Goal: Task Accomplishment & Management: Complete application form

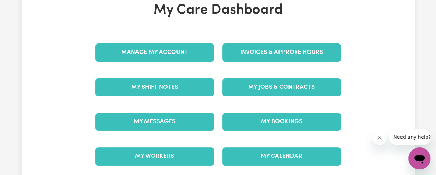
scroll to position [69, 0]
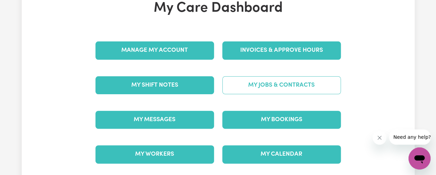
click at [285, 78] on link "My Jobs & Contracts" at bounding box center [281, 85] width 119 height 18
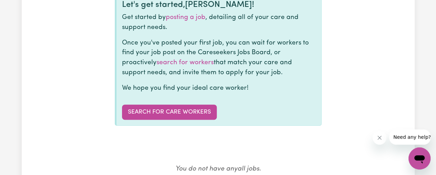
scroll to position [103, 0]
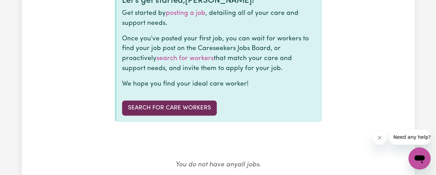
click at [197, 100] on link "Search for care workers" at bounding box center [169, 107] width 95 height 15
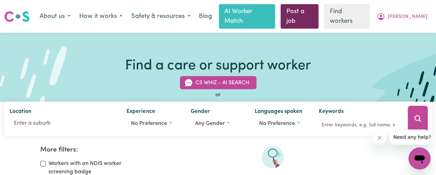
click at [319, 8] on link "Post a job" at bounding box center [300, 16] width 38 height 24
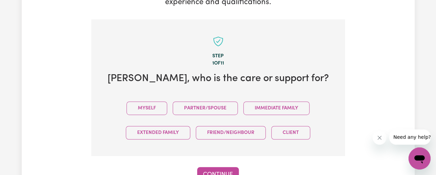
scroll to position [207, 0]
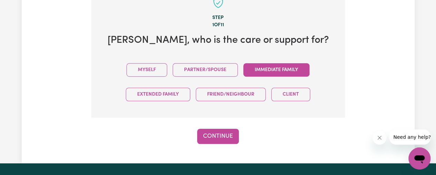
click at [284, 63] on button "Immediate Family" at bounding box center [276, 69] width 66 height 13
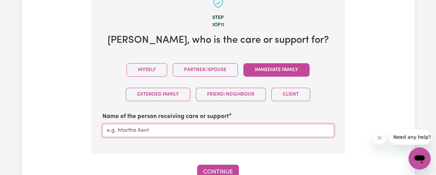
click at [139, 124] on input "Name of the person receiving care or support" at bounding box center [218, 130] width 232 height 13
type input "j"
type input "[PERSON_NAME]"
click at [228, 164] on button "Continue" at bounding box center [218, 171] width 42 height 15
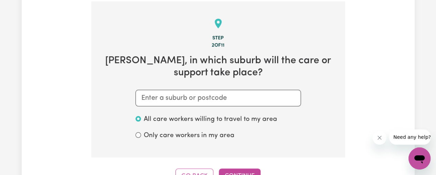
scroll to position [179, 0]
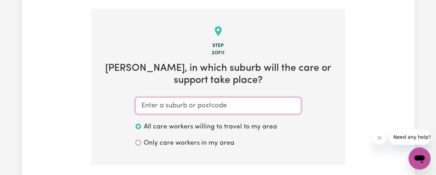
click at [186, 100] on input "text" at bounding box center [217, 105] width 165 height 17
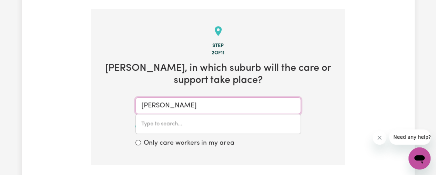
type input "[PERSON_NAME]"
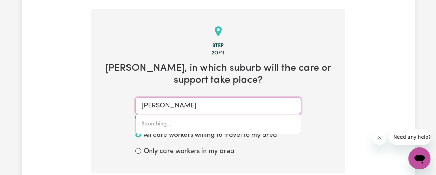
type input "[PERSON_NAME][GEOGRAPHIC_DATA], 3754"
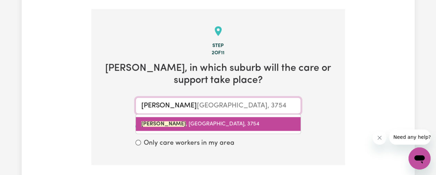
click at [186, 121] on span "[PERSON_NAME][GEOGRAPHIC_DATA], 3754" at bounding box center [200, 124] width 118 height 6
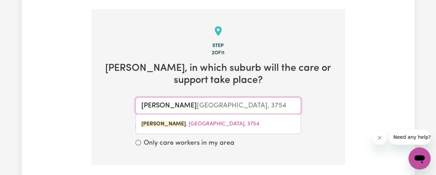
type input "[PERSON_NAME][GEOGRAPHIC_DATA], 3754"
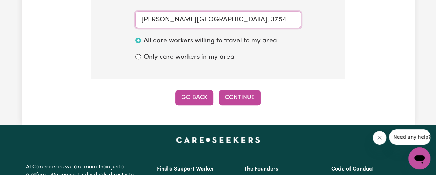
scroll to position [282, 0]
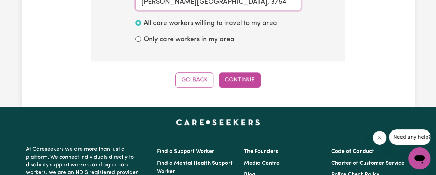
type input "[PERSON_NAME][GEOGRAPHIC_DATA], 3754"
click at [235, 73] on button "Continue" at bounding box center [240, 79] width 42 height 15
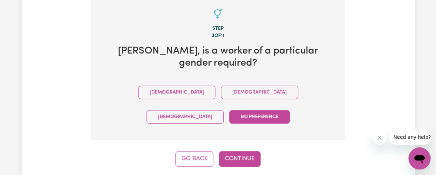
scroll to position [144, 0]
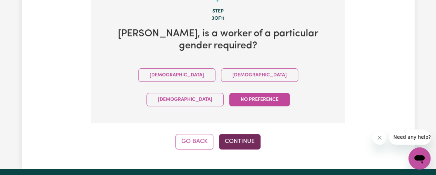
click at [239, 134] on button "Continue" at bounding box center [240, 141] width 42 height 15
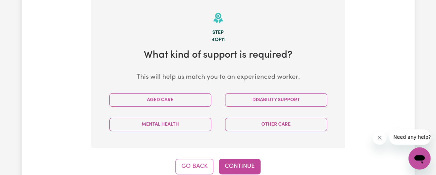
scroll to position [179, 0]
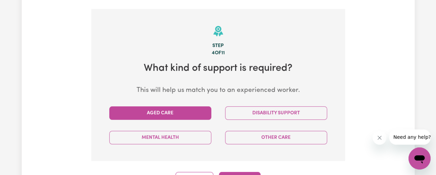
click at [183, 106] on button "Aged Care" at bounding box center [160, 112] width 102 height 13
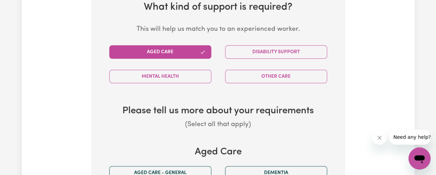
scroll to position [248, 0]
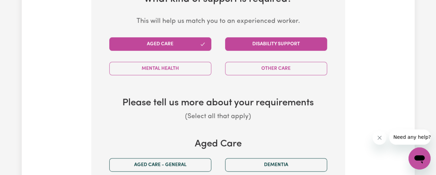
click at [263, 37] on button "Disability Support" at bounding box center [276, 43] width 102 height 13
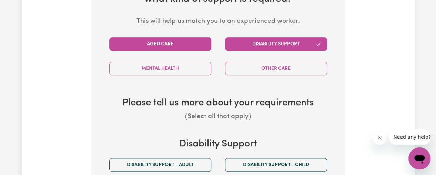
click at [194, 37] on button "Aged Care" at bounding box center [160, 43] width 102 height 13
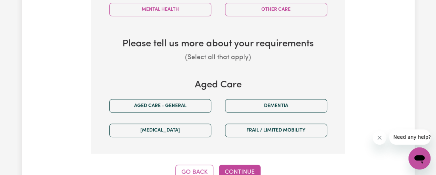
scroll to position [317, 0]
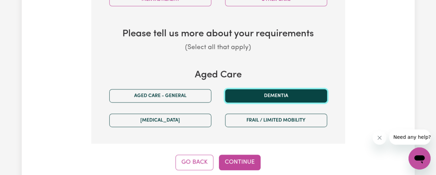
click at [274, 89] on button "Dementia" at bounding box center [276, 95] width 102 height 13
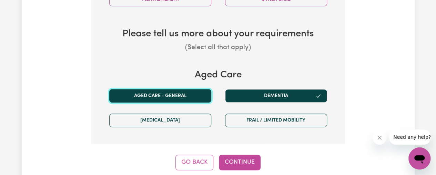
click at [191, 89] on button "Aged care - General" at bounding box center [160, 95] width 102 height 13
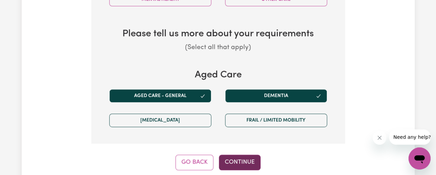
click at [247, 154] on button "Continue" at bounding box center [240, 161] width 42 height 15
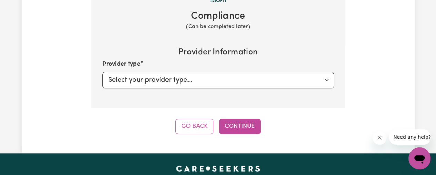
scroll to position [179, 0]
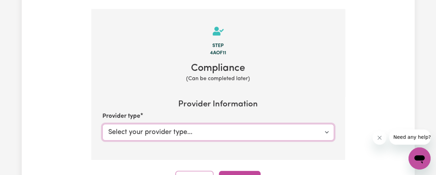
click at [198, 128] on select "Select your provider type... Privately Aged Care / Home Care Package" at bounding box center [218, 132] width 232 height 17
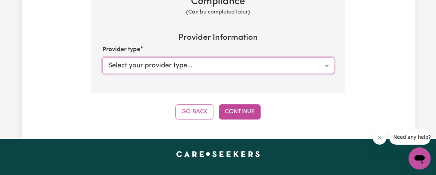
scroll to position [248, 0]
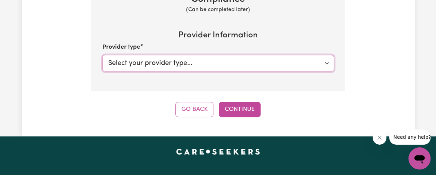
click at [225, 55] on select "Select your provider type... Privately Aged Care / Home Care Package" at bounding box center [218, 63] width 232 height 17
select select "PRIVATELY"
click at [102, 55] on select "Select your provider type... Privately Aged Care / Home Care Package" at bounding box center [218, 63] width 232 height 17
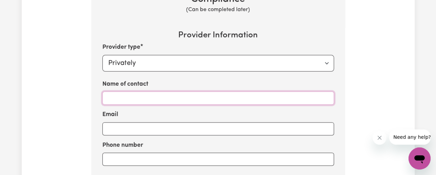
click at [209, 91] on input "Name of contact" at bounding box center [218, 97] width 232 height 13
type input "[PERSON_NAME]"
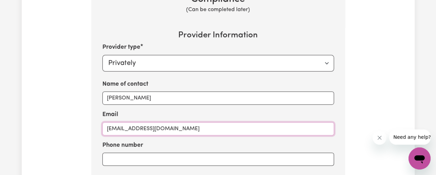
type input "[EMAIL_ADDRESS][DOMAIN_NAME]"
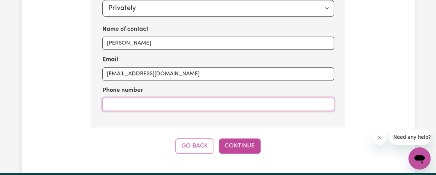
scroll to position [317, 0]
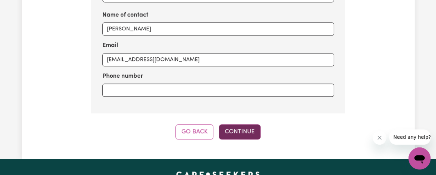
click at [250, 125] on button "Continue" at bounding box center [240, 131] width 42 height 15
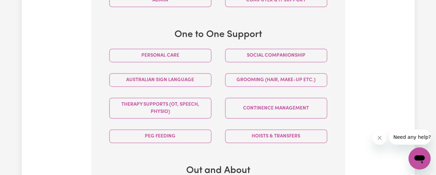
scroll to position [386, 0]
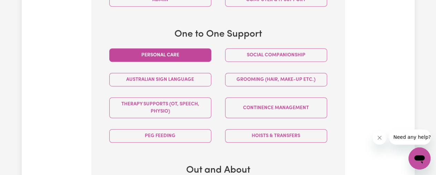
click at [172, 48] on button "Personal care" at bounding box center [160, 54] width 102 height 13
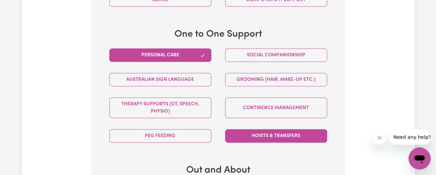
click at [263, 129] on button "Hoists & transfers" at bounding box center [276, 135] width 102 height 13
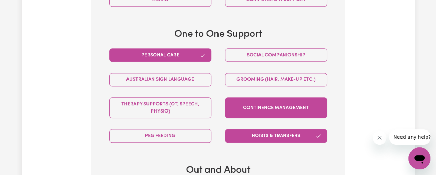
click at [259, 97] on button "Continence management" at bounding box center [276, 107] width 102 height 21
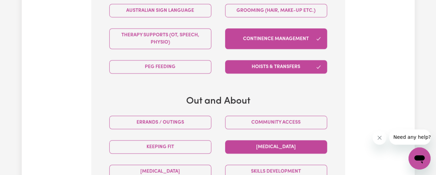
scroll to position [524, 0]
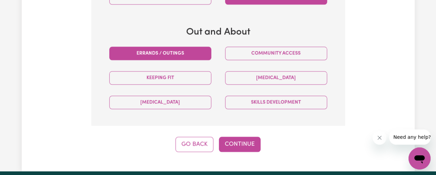
click at [189, 47] on button "Errands / Outings" at bounding box center [160, 53] width 102 height 13
click at [241, 137] on button "Continue" at bounding box center [240, 144] width 42 height 15
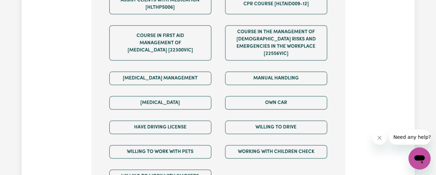
scroll to position [489, 0]
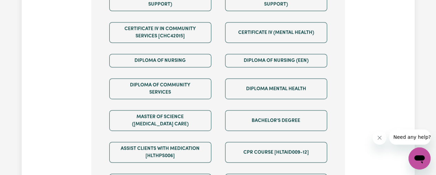
scroll to position [276, 0]
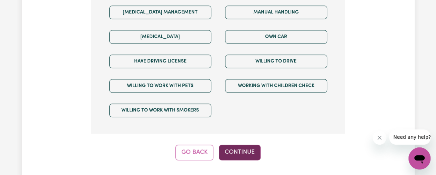
click at [246, 144] on button "Continue" at bounding box center [240, 151] width 42 height 15
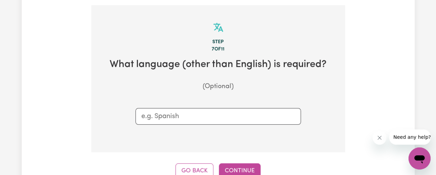
scroll to position [179, 0]
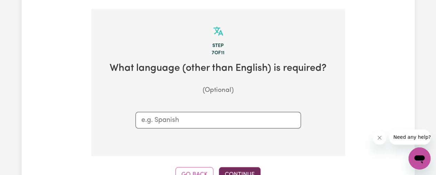
click at [250, 167] on button "Continue" at bounding box center [240, 174] width 42 height 15
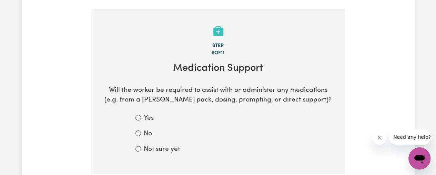
click at [161, 144] on label "Not sure yet" at bounding box center [162, 149] width 36 height 10
click at [141, 146] on input "Not sure yet" at bounding box center [138, 149] width 6 height 6
radio input "true"
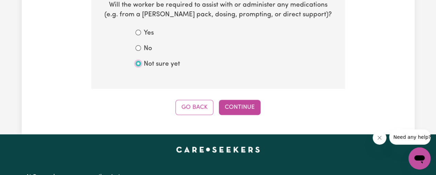
scroll to position [282, 0]
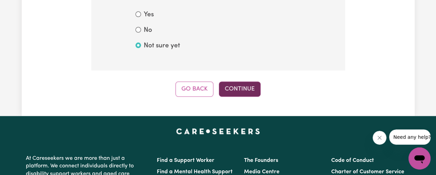
click at [238, 82] on button "Continue" at bounding box center [240, 88] width 42 height 15
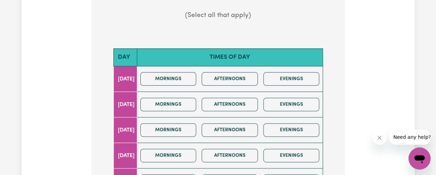
scroll to position [276, 0]
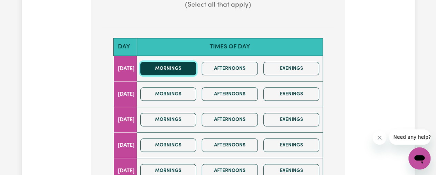
click at [172, 62] on button "Mornings" at bounding box center [168, 68] width 56 height 13
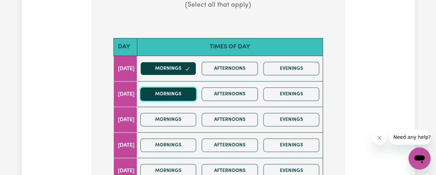
click at [172, 87] on button "Mornings" at bounding box center [168, 93] width 56 height 13
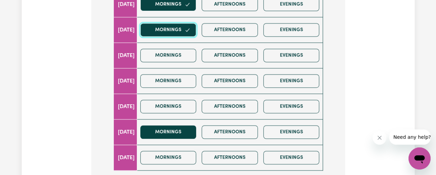
scroll to position [345, 0]
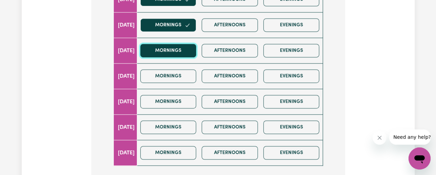
click at [179, 44] on button "Mornings" at bounding box center [168, 50] width 56 height 13
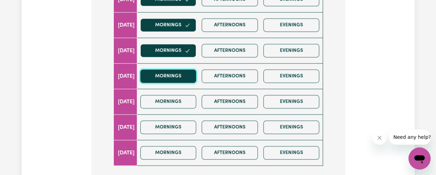
click at [171, 69] on button "Mornings" at bounding box center [168, 75] width 56 height 13
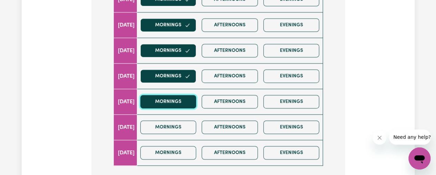
click at [171, 95] on button "Mornings" at bounding box center [168, 101] width 56 height 13
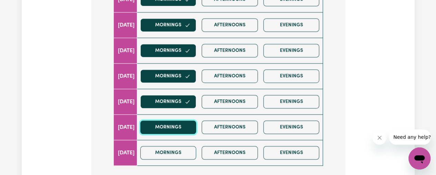
click at [173, 120] on button "Mornings" at bounding box center [168, 126] width 56 height 13
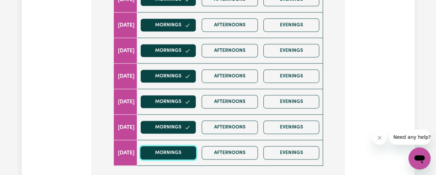
click at [177, 146] on button "Mornings" at bounding box center [168, 152] width 56 height 13
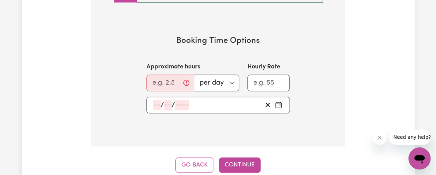
scroll to position [517, 0]
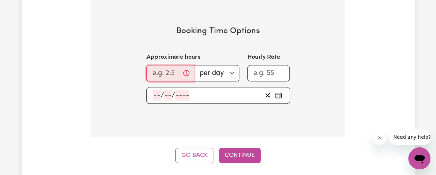
click at [168, 65] on input "Approximate hours" at bounding box center [171, 73] width 48 height 17
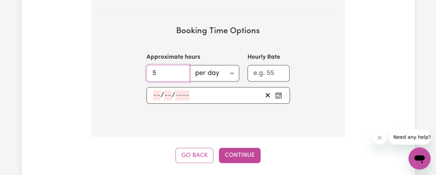
type input "5"
click at [270, 65] on input "Hourly Rate" at bounding box center [269, 73] width 42 height 17
type input "40"
click at [311, 80] on section "Booking Time Options Approximate hours 5 per day per week Hourly Rate 40 / /" at bounding box center [218, 64] width 232 height 99
click at [157, 87] on div "/ /" at bounding box center [218, 95] width 143 height 17
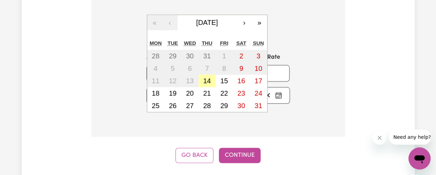
click at [208, 77] on abbr "14" at bounding box center [207, 81] width 8 height 8
type input "[DATE]"
type input "14"
type input "8"
type input "2025"
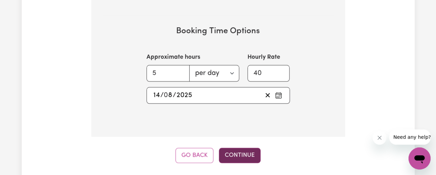
click at [248, 148] on button "Continue" at bounding box center [240, 155] width 42 height 15
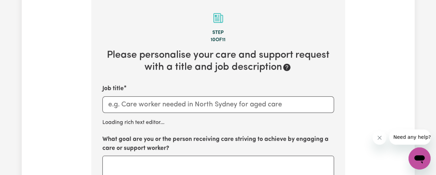
scroll to position [179, 0]
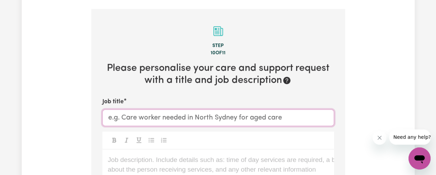
click at [180, 109] on input "Job title" at bounding box center [218, 117] width 232 height 17
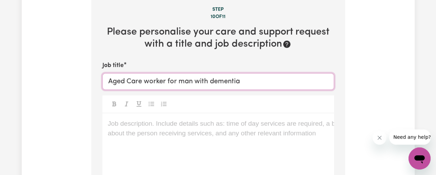
scroll to position [213, 0]
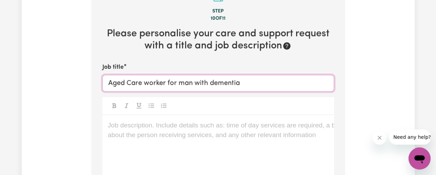
type input "Aged Care worker for man with dementia"
click at [170, 120] on p "Job description. Include details such as: time of day services are required, a …" at bounding box center [218, 125] width 221 height 10
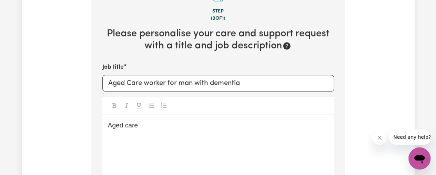
click at [142, 120] on p "Aged care" at bounding box center [218, 125] width 221 height 10
drag, startPoint x: 140, startPoint y: 115, endPoint x: 103, endPoint y: 114, distance: 36.2
click at [103, 115] on div "Aged care" at bounding box center [218, 156] width 232 height 83
drag, startPoint x: 141, startPoint y: 117, endPoint x: 144, endPoint y: 118, distance: 3.6
click at [141, 120] on p "Aged care" at bounding box center [218, 125] width 221 height 10
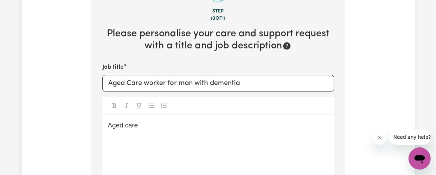
click at [145, 120] on p "Aged care" at bounding box center [218, 125] width 221 height 10
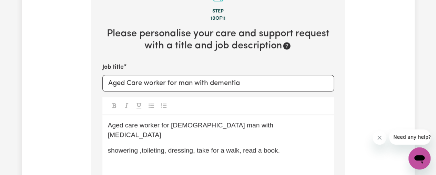
click at [246, 147] on span "showering ,toileting, dressing, take for a walk, read a book." at bounding box center [194, 150] width 172 height 7
click at [107, 133] on div "Aged care worker for [DEMOGRAPHIC_DATA] man with [MEDICAL_DATA] showering ,toil…" at bounding box center [218, 156] width 232 height 83
click at [198, 147] on span "showering ,toileting, dressing, take for a walk, read a book." at bounding box center [194, 150] width 172 height 7
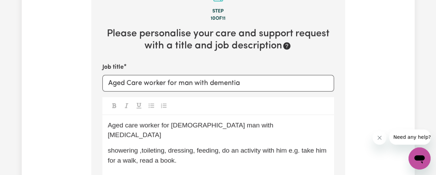
click at [192, 147] on span "showering ,toileting, dressing, feeding, do an activity with him e.g. take him …" at bounding box center [218, 155] width 221 height 17
click at [107, 131] on div "Aged care worker for [DEMOGRAPHIC_DATA] man with [MEDICAL_DATA] showering ,toil…" at bounding box center [218, 156] width 232 height 83
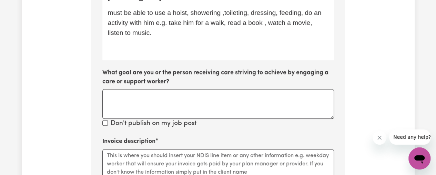
scroll to position [351, 0]
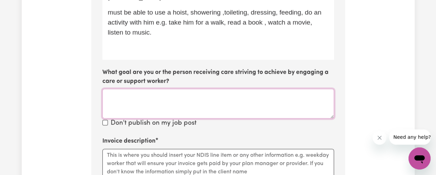
click at [161, 96] on textarea "What goal are you or the person receiving care striving to achieve by engaging …" at bounding box center [218, 104] width 232 height 30
type textarea "g"
type textarea "meet [PERSON_NAME] needs"
click at [103, 120] on input "Don't publish on my job post" at bounding box center [105, 123] width 6 height 6
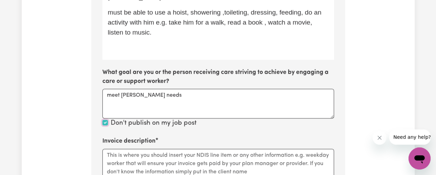
checkbox input "true"
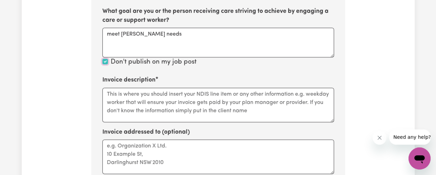
scroll to position [420, 0]
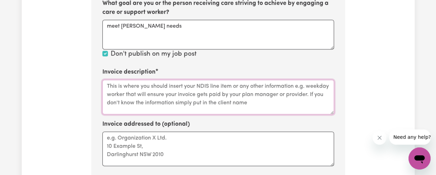
click at [218, 86] on textarea "Invoice description" at bounding box center [218, 97] width 232 height 34
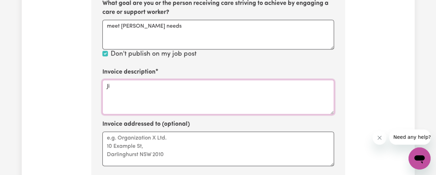
type textarea "J"
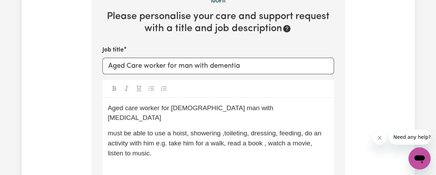
scroll to position [241, 0]
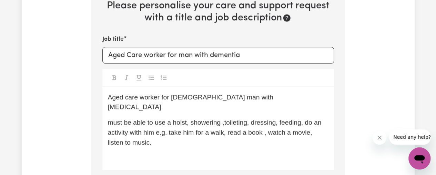
type textarea "[PERSON_NAME]"
click at [109, 93] on span "Aged care worker for [DEMOGRAPHIC_DATA] man with [MEDICAL_DATA]" at bounding box center [192, 101] width 168 height 17
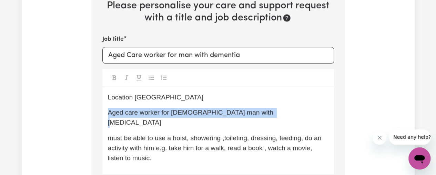
drag, startPoint x: 109, startPoint y: 105, endPoint x: 265, endPoint y: 106, distance: 155.8
click at [265, 109] on span "Aged care worker for [DEMOGRAPHIC_DATA] man with [MEDICAL_DATA]" at bounding box center [192, 117] width 168 height 17
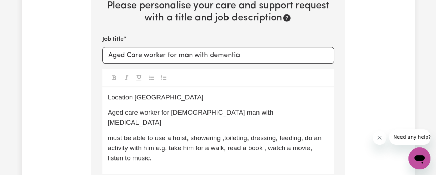
click at [174, 113] on div "Location [PERSON_NAME] Aged care worker for [DEMOGRAPHIC_DATA] man with [MEDICA…" at bounding box center [218, 130] width 232 height 87
click at [127, 109] on span "Aged care worker for [DEMOGRAPHIC_DATA] man with [MEDICAL_DATA]" at bounding box center [192, 117] width 168 height 17
click at [127, 97] on div "Location [PERSON_NAME] Aged care worker for [DEMOGRAPHIC_DATA] man with [MEDICA…" at bounding box center [218, 130] width 232 height 87
click at [159, 92] on p "Location [GEOGRAPHIC_DATA]" at bounding box center [218, 97] width 221 height 10
drag, startPoint x: 108, startPoint y: 89, endPoint x: 198, endPoint y: 136, distance: 101.3
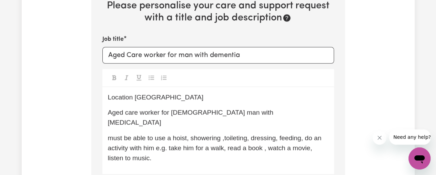
click at [247, 137] on div "Location [PERSON_NAME] Aged care worker for [DEMOGRAPHIC_DATA] man with [MEDICA…" at bounding box center [218, 130] width 232 height 87
click at [130, 152] on div "Location [PERSON_NAME] Aged care worker for [DEMOGRAPHIC_DATA] man with [MEDICA…" at bounding box center [218, 130] width 232 height 87
click at [159, 142] on p "must be able to use a hoist, showering ,toileting, dressing, feeding, do an act…" at bounding box center [218, 148] width 221 height 30
click at [133, 151] on div "Location [PERSON_NAME] Aged care worker for [DEMOGRAPHIC_DATA] man with [MEDICA…" at bounding box center [218, 130] width 232 height 87
click at [159, 138] on p "must be able to use a hoist, showering ,toileting, dressing, feeding, do an act…" at bounding box center [218, 148] width 221 height 30
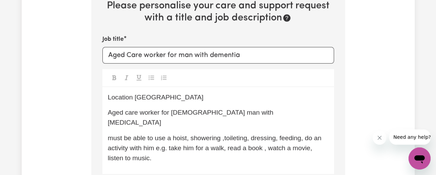
click at [137, 110] on div "Location [PERSON_NAME] Aged care worker for [DEMOGRAPHIC_DATA] man with [MEDICA…" at bounding box center [218, 130] width 232 height 87
click at [133, 98] on div "Location [PERSON_NAME] Aged care worker for [DEMOGRAPHIC_DATA] man with [MEDICA…" at bounding box center [218, 130] width 232 height 87
click at [165, 92] on p "Location [GEOGRAPHIC_DATA]" at bounding box center [218, 97] width 221 height 10
click at [155, 142] on span "must be able to use a hoist, showering ,toileting, dressing, feeding, do an act…" at bounding box center [215, 147] width 215 height 27
click at [110, 134] on span "must be able to use a hoist, showering ,toileting, dressing, feeding, do an act…" at bounding box center [215, 147] width 215 height 27
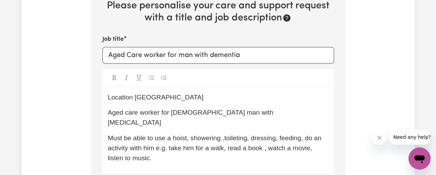
click at [157, 141] on p "Must be able to use a hoist, showering ,toileting, dressing, feeding, do an act…" at bounding box center [218, 148] width 221 height 30
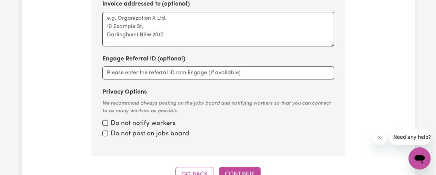
scroll to position [586, 0]
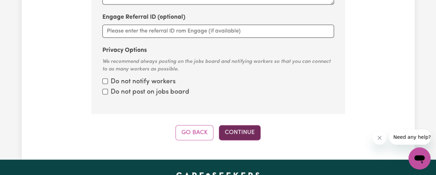
click at [246, 125] on button "Continue" at bounding box center [240, 132] width 42 height 15
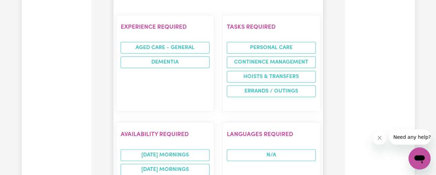
scroll to position [655, 0]
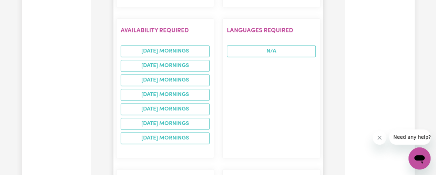
click at [161, 27] on h2 "Availability required" at bounding box center [165, 30] width 89 height 7
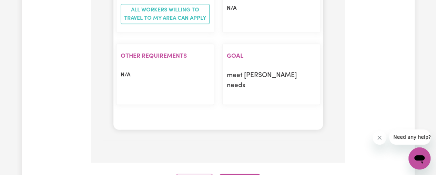
scroll to position [931, 0]
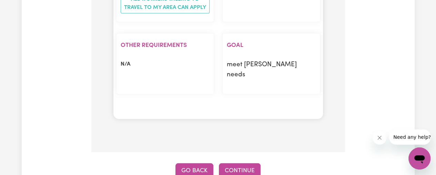
click at [198, 163] on button "Go Back" at bounding box center [194, 170] width 38 height 15
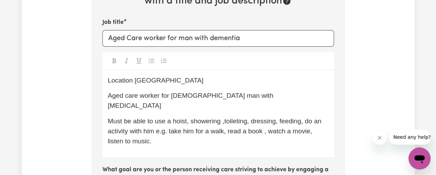
scroll to position [248, 0]
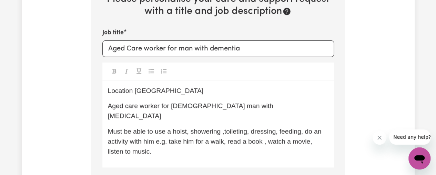
click at [201, 128] on span "Must be able to use a hoist, showering ,toileting, dressing, feeding, do an act…" at bounding box center [215, 141] width 215 height 27
drag, startPoint x: 161, startPoint y: 132, endPoint x: 165, endPoint y: 134, distance: 5.3
click at [161, 132] on p "Must be able to use a hoist, showering ,toileting, dressing, feeding, do an act…" at bounding box center [218, 142] width 221 height 30
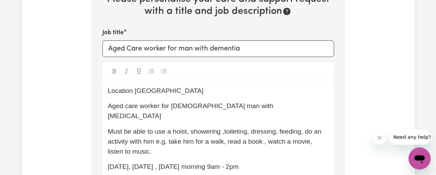
click at [208, 163] on span "[DATE], [DATE] , [DATE] morning 9am - 2pm" at bounding box center [173, 166] width 131 height 7
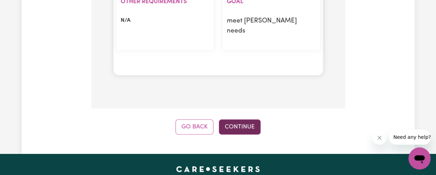
click at [236, 119] on button "Continue" at bounding box center [240, 126] width 42 height 15
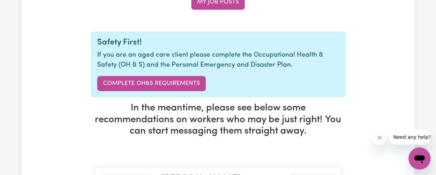
scroll to position [180, 0]
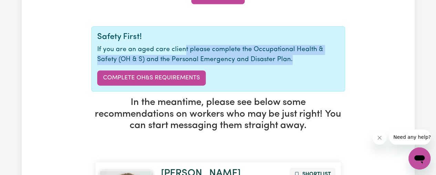
drag, startPoint x: 183, startPoint y: 42, endPoint x: 313, endPoint y: 51, distance: 130.3
click at [313, 51] on p "If you are an aged care client please complete the Occupational Health & Safety…" at bounding box center [218, 55] width 242 height 20
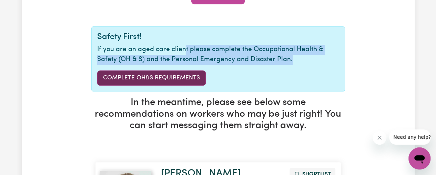
click at [193, 70] on link "Complete OH&S Requirements" at bounding box center [151, 77] width 109 height 15
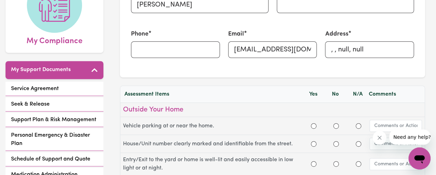
scroll to position [103, 0]
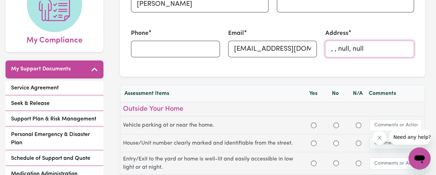
drag, startPoint x: 371, startPoint y: 44, endPoint x: 323, endPoint y: 45, distance: 47.6
click at [323, 44] on div "Address , , null, null" at bounding box center [369, 43] width 97 height 45
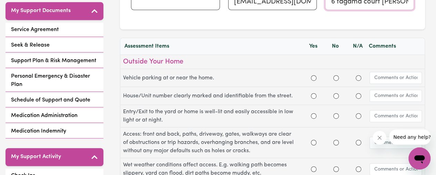
scroll to position [172, 0]
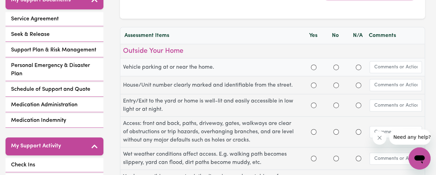
type input "6 tagama court [PERSON_NAME]"
click at [313, 64] on input "Yes" at bounding box center [314, 67] width 6 height 6
radio input "true"
click at [312, 82] on input "Yes" at bounding box center [314, 85] width 6 height 6
radio input "true"
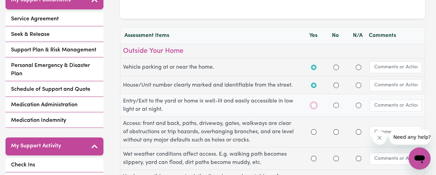
click at [311, 102] on input "Yes" at bounding box center [314, 105] width 6 height 6
radio input "true"
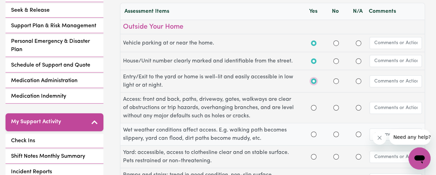
scroll to position [207, 0]
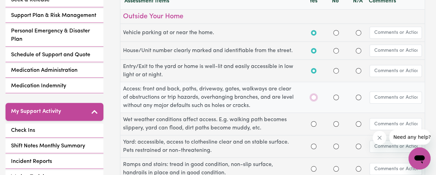
click at [315, 94] on input "Yes" at bounding box center [314, 97] width 6 height 6
radio input "true"
click at [336, 121] on input "No" at bounding box center [336, 124] width 6 height 6
radio input "true"
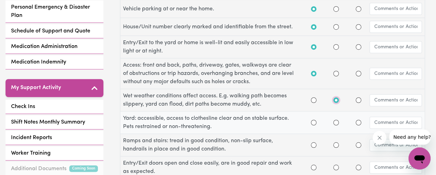
scroll to position [276, 0]
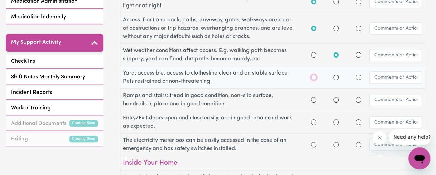
click at [313, 74] on input "Yes" at bounding box center [314, 77] width 6 height 6
radio input "true"
click at [312, 97] on input "Yes" at bounding box center [314, 100] width 6 height 6
radio input "true"
click at [315, 119] on input "Yes" at bounding box center [314, 122] width 6 height 6
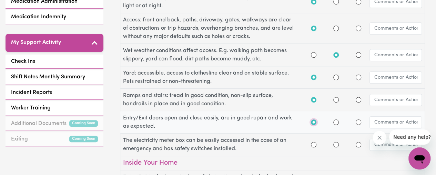
radio input "true"
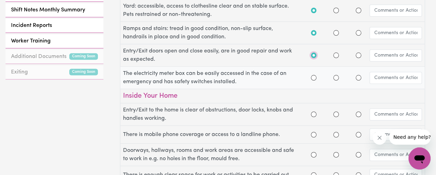
scroll to position [345, 0]
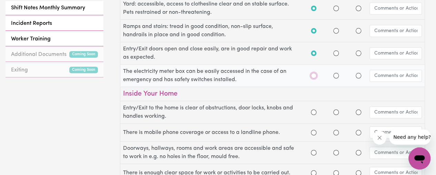
click at [314, 73] on input "Yes" at bounding box center [314, 76] width 6 height 6
radio input "true"
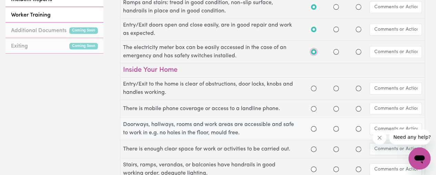
scroll to position [379, 0]
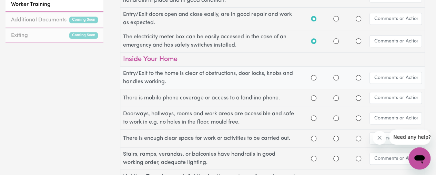
click at [307, 73] on div at bounding box center [313, 77] width 22 height 8
click at [311, 75] on input "Yes" at bounding box center [314, 78] width 6 height 6
radio input "true"
click at [314, 95] on input "Yes" at bounding box center [314, 98] width 6 height 6
radio input "true"
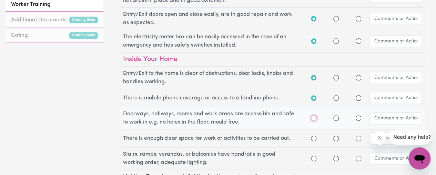
click at [313, 115] on input "Yes" at bounding box center [314, 118] width 6 height 6
radio input "true"
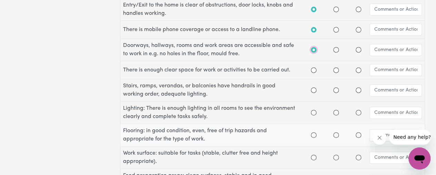
scroll to position [448, 0]
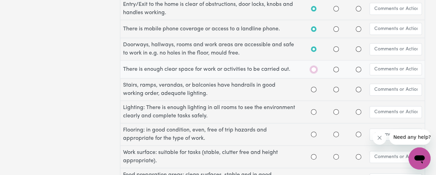
click at [312, 67] on input "Yes" at bounding box center [314, 70] width 6 height 6
radio input "true"
click at [310, 85] on div at bounding box center [313, 89] width 22 height 8
click at [313, 87] on input "Yes" at bounding box center [314, 90] width 6 height 6
radio input "true"
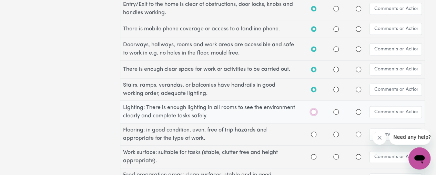
click at [313, 109] on input "Yes" at bounding box center [314, 112] width 6 height 6
radio input "true"
click at [313, 131] on input "Yes" at bounding box center [314, 134] width 6 height 6
radio input "true"
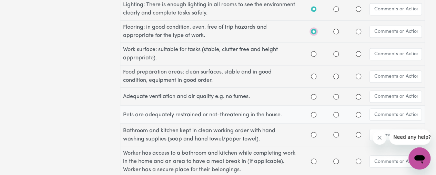
scroll to position [552, 0]
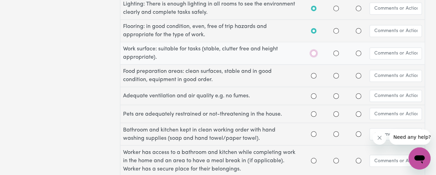
click at [312, 50] on input "Yes" at bounding box center [314, 53] width 6 height 6
radio input "true"
click at [312, 64] on div "Food preparation areas: clean surfaces, stable and in good condition, equipment…" at bounding box center [272, 75] width 304 height 22
click at [312, 73] on input "Yes" at bounding box center [314, 76] width 6 height 6
radio input "true"
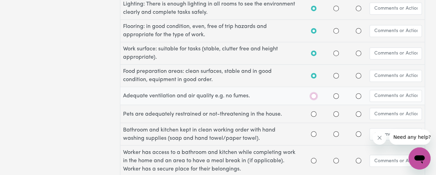
click at [313, 93] on input "Yes" at bounding box center [314, 96] width 6 height 6
radio input "true"
click at [313, 111] on input "Yes" at bounding box center [314, 114] width 6 height 6
radio input "true"
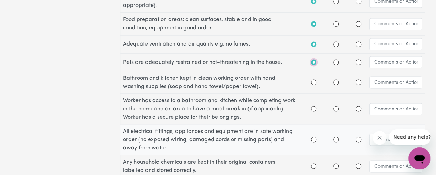
scroll to position [621, 0]
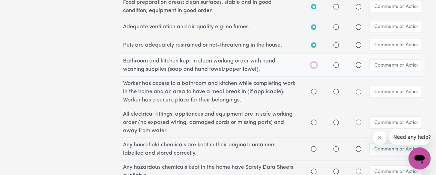
click at [312, 62] on input "Yes" at bounding box center [314, 65] width 6 height 6
radio input "true"
click at [314, 87] on div at bounding box center [314, 91] width 6 height 8
click at [313, 89] on input "Yes" at bounding box center [314, 92] width 6 height 6
radio input "true"
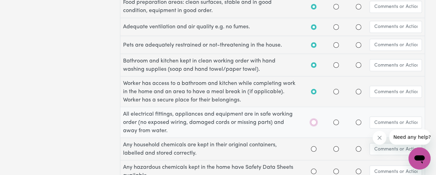
click at [314, 119] on input "Yes" at bounding box center [314, 122] width 6 height 6
radio input "true"
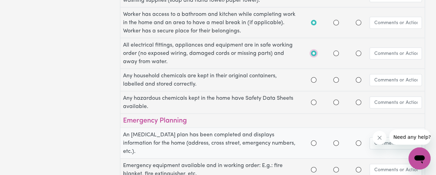
scroll to position [689, 0]
click at [314, 77] on input "Yes" at bounding box center [314, 80] width 6 height 6
radio input "true"
click at [314, 99] on input "Yes" at bounding box center [314, 102] width 6 height 6
radio input "true"
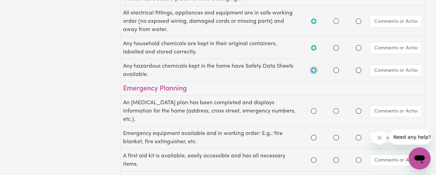
scroll to position [758, 0]
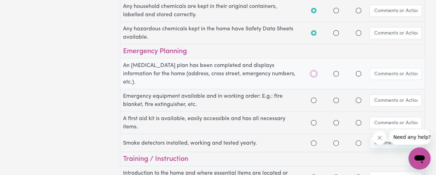
click at [315, 71] on input "Yes" at bounding box center [314, 74] width 6 height 6
radio input "true"
click at [313, 98] on input "Yes" at bounding box center [314, 101] width 6 height 6
radio input "true"
click at [314, 120] on input "Yes" at bounding box center [314, 123] width 6 height 6
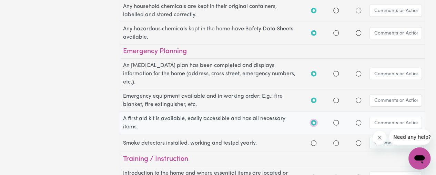
radio input "true"
click at [312, 140] on input "Yes" at bounding box center [314, 143] width 6 height 6
radio input "true"
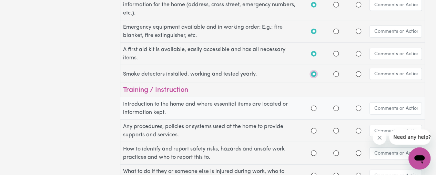
scroll to position [862, 0]
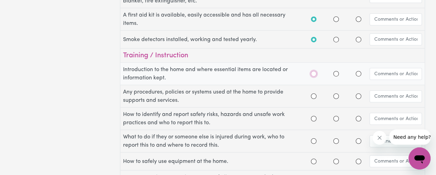
click at [311, 71] on input "Yes" at bounding box center [314, 74] width 6 height 6
radio input "true"
click at [314, 92] on div at bounding box center [314, 96] width 6 height 8
click at [312, 93] on input "Yes" at bounding box center [314, 96] width 6 height 6
radio input "true"
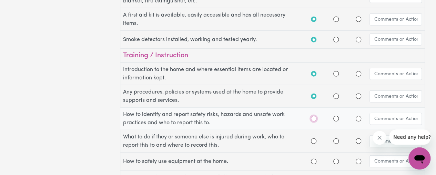
click at [315, 116] on input "Yes" at bounding box center [314, 119] width 6 height 6
radio input "true"
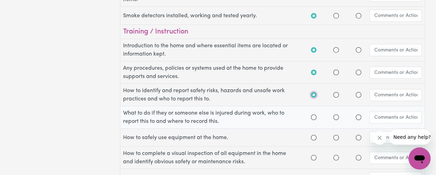
scroll to position [896, 0]
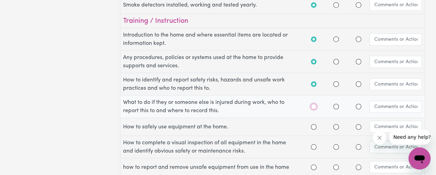
click at [312, 104] on input "Yes" at bounding box center [314, 107] width 6 height 6
radio input "true"
click at [313, 124] on input "Yes" at bounding box center [314, 127] width 6 height 6
radio input "true"
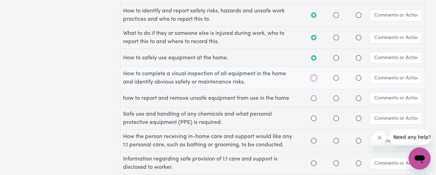
click at [313, 75] on input "Yes" at bounding box center [314, 78] width 6 height 6
radio input "true"
click at [313, 95] on input "Yes" at bounding box center [314, 98] width 6 height 6
radio input "true"
click at [314, 115] on input "Yes" at bounding box center [314, 118] width 6 height 6
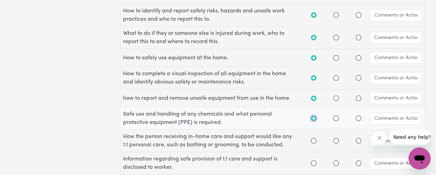
radio input "true"
click at [313, 137] on div at bounding box center [314, 141] width 6 height 8
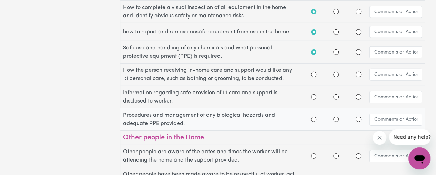
scroll to position [1034, 0]
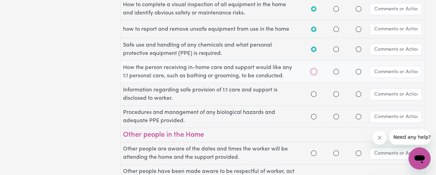
click at [314, 69] on input "Yes" at bounding box center [314, 72] width 6 height 6
radio input "true"
click at [313, 91] on input "Yes" at bounding box center [314, 94] width 6 height 6
radio input "true"
click at [312, 114] on input "Yes" at bounding box center [314, 117] width 6 height 6
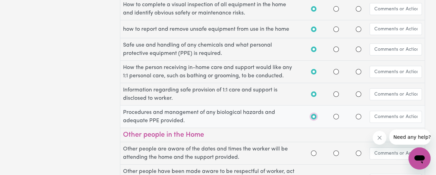
radio input "true"
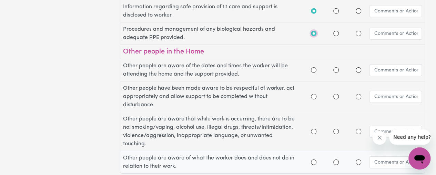
scroll to position [1138, 0]
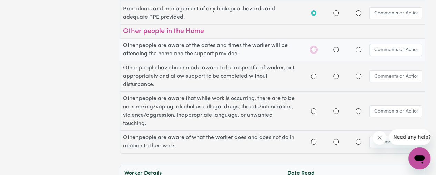
click at [312, 47] on input "Yes" at bounding box center [314, 50] width 6 height 6
radio input "true"
click at [313, 72] on div at bounding box center [314, 76] width 6 height 8
click at [314, 73] on input "Yes" at bounding box center [314, 76] width 6 height 6
radio input "true"
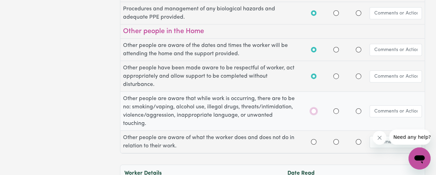
click at [313, 108] on input "Yes" at bounding box center [314, 111] width 6 height 6
radio input "true"
click at [316, 138] on div at bounding box center [314, 142] width 6 height 8
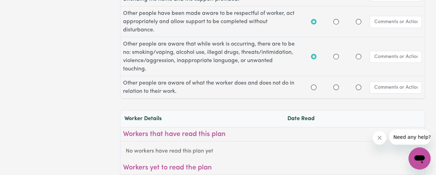
scroll to position [1207, 0]
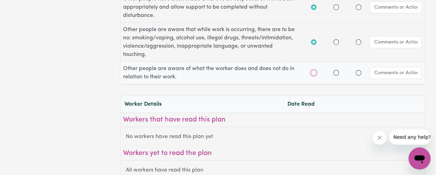
click at [313, 70] on input "Yes" at bounding box center [314, 73] width 6 height 6
radio input "true"
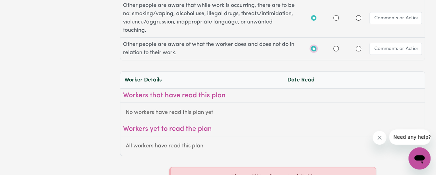
scroll to position [1241, 0]
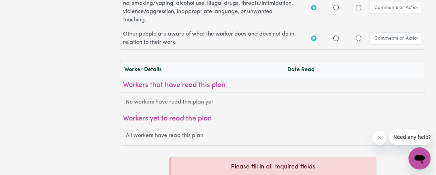
click at [301, 92] on div "No workers have read this plan yet" at bounding box center [272, 101] width 304 height 19
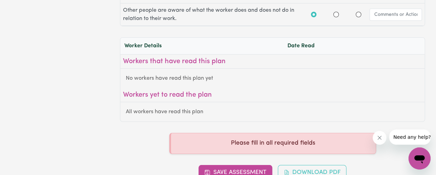
scroll to position [1275, 0]
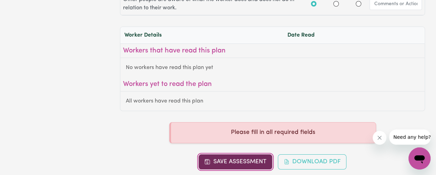
click at [242, 154] on button "Save Assessment" at bounding box center [236, 161] width 74 height 15
click at [241, 154] on button "Save Assessment" at bounding box center [236, 161] width 74 height 15
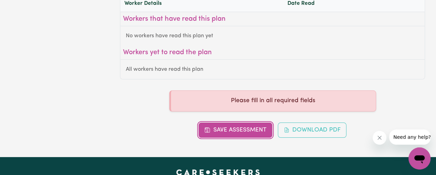
scroll to position [1310, 0]
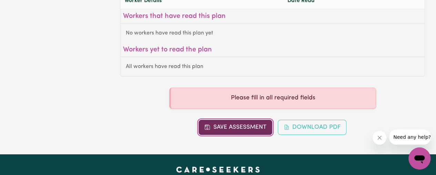
click at [228, 120] on button "Save Assessment" at bounding box center [236, 127] width 74 height 15
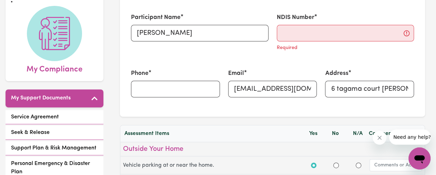
scroll to position [34, 0]
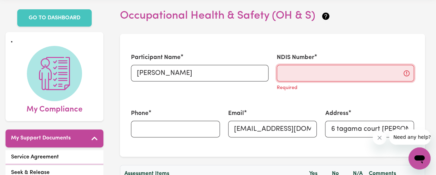
click at [308, 65] on input "NDIS Number" at bounding box center [345, 73] width 137 height 17
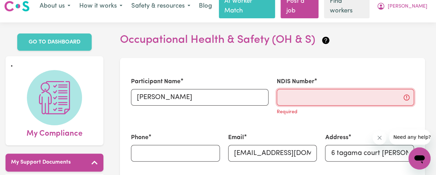
scroll to position [0, 0]
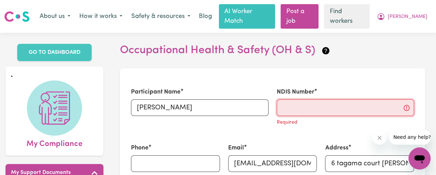
click at [407, 99] on input "NDIS Number" at bounding box center [345, 107] width 137 height 17
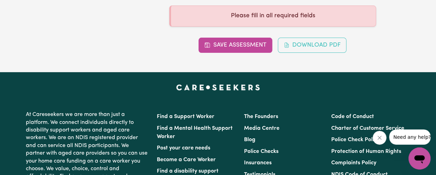
scroll to position [1382, 0]
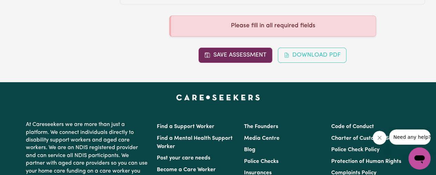
type input "[PERSON_NAME]"
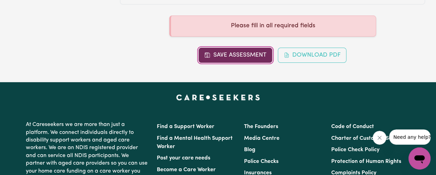
click at [234, 48] on button "Save Assessment" at bounding box center [236, 55] width 74 height 15
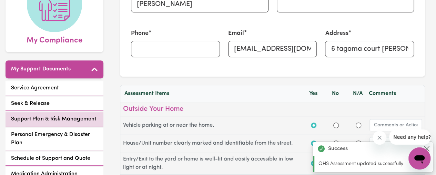
scroll to position [0, 0]
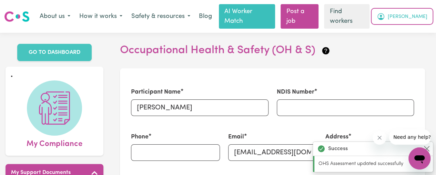
click at [418, 13] on span "[PERSON_NAME]" at bounding box center [408, 17] width 40 height 8
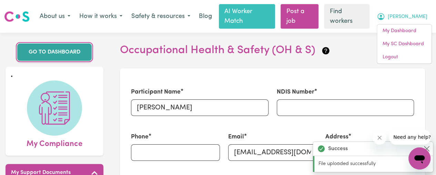
click at [56, 46] on link "GO TO DASHBOARD" at bounding box center [54, 51] width 74 height 17
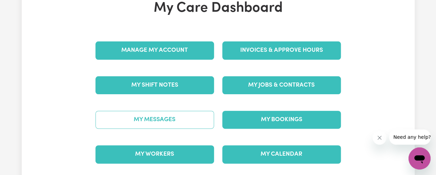
click at [165, 111] on link "My Messages" at bounding box center [154, 120] width 119 height 18
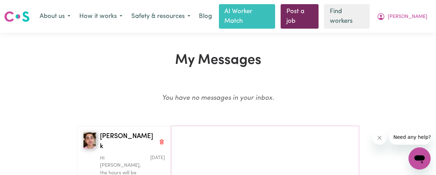
click at [319, 13] on link "Post a job" at bounding box center [300, 16] width 38 height 24
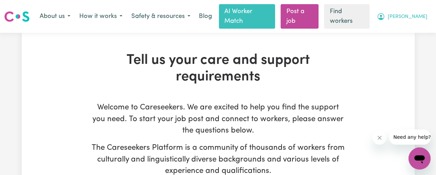
click at [420, 13] on span "[PERSON_NAME]" at bounding box center [408, 17] width 40 height 8
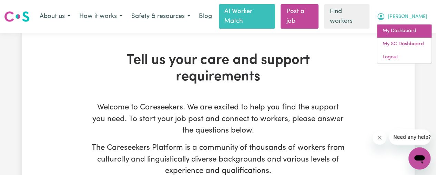
click at [394, 27] on link "My Dashboard" at bounding box center [404, 30] width 54 height 13
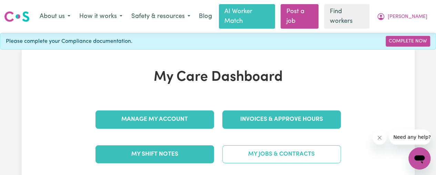
click at [266, 145] on link "My Jobs & Contracts" at bounding box center [281, 154] width 119 height 18
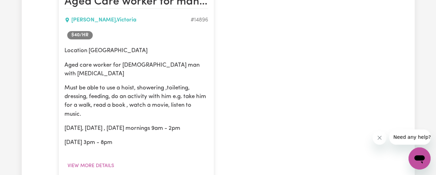
scroll to position [207, 0]
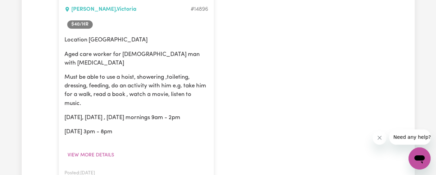
drag, startPoint x: 65, startPoint y: 31, endPoint x: 120, endPoint y: 115, distance: 100.2
click at [120, 115] on div "Location [PERSON_NAME] Aged care worker for [DEMOGRAPHIC_DATA] man with [MEDICA…" at bounding box center [136, 86] width 144 height 100
copy div "Location [PERSON_NAME] Aged care worker for [DEMOGRAPHIC_DATA] man with [MEDICA…"
